Goal: Find specific page/section: Find specific page/section

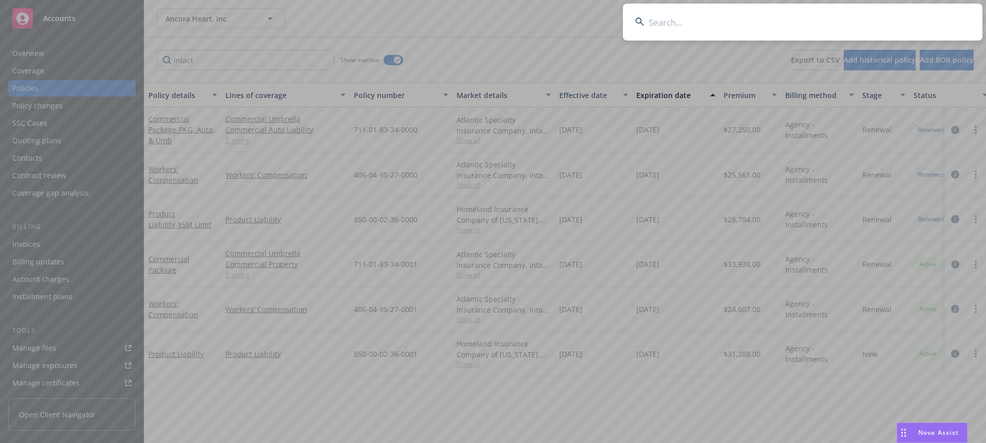
click at [883, 19] on input at bounding box center [802, 22] width 359 height 37
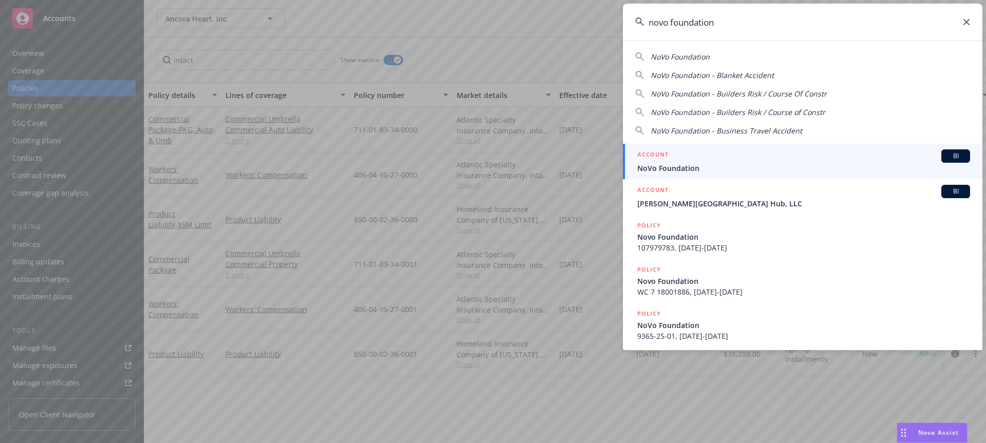
type input "novo foundation"
click at [756, 164] on span "NoVo Foundation" at bounding box center [803, 168] width 333 height 11
